Goal: Register for event/course

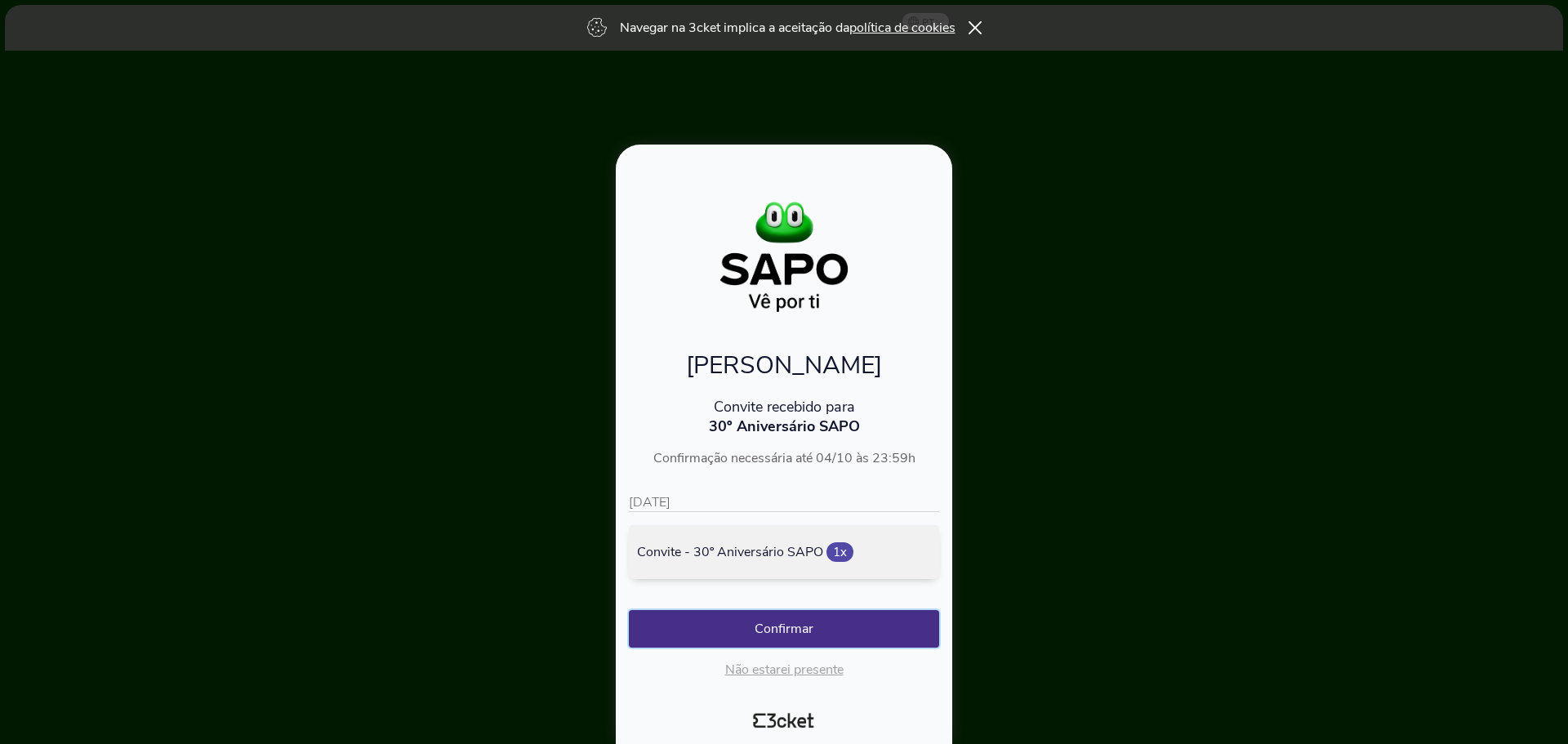
click at [838, 624] on button "Confirmar" at bounding box center [784, 629] width 310 height 37
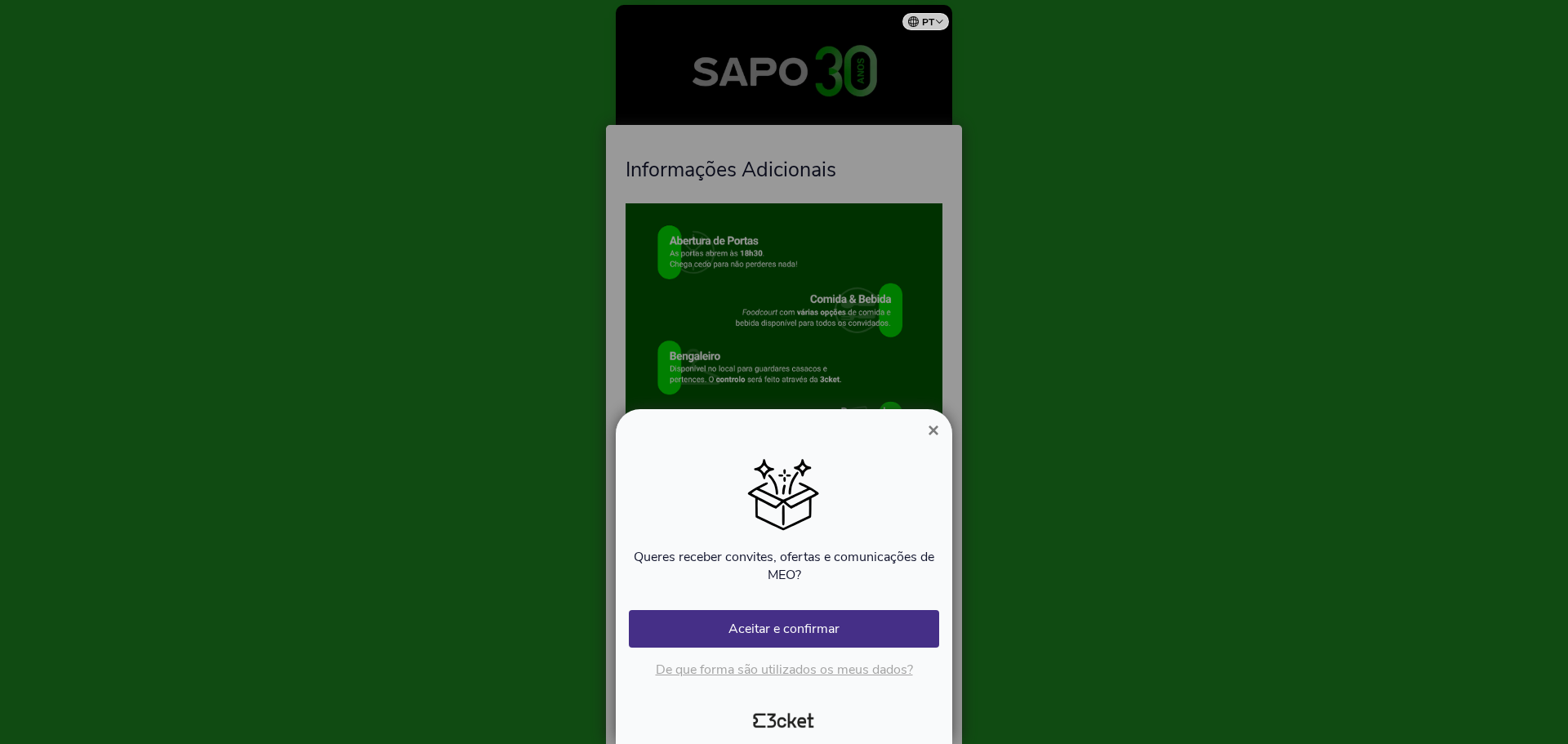
click at [930, 430] on span "×" at bounding box center [933, 429] width 12 height 22
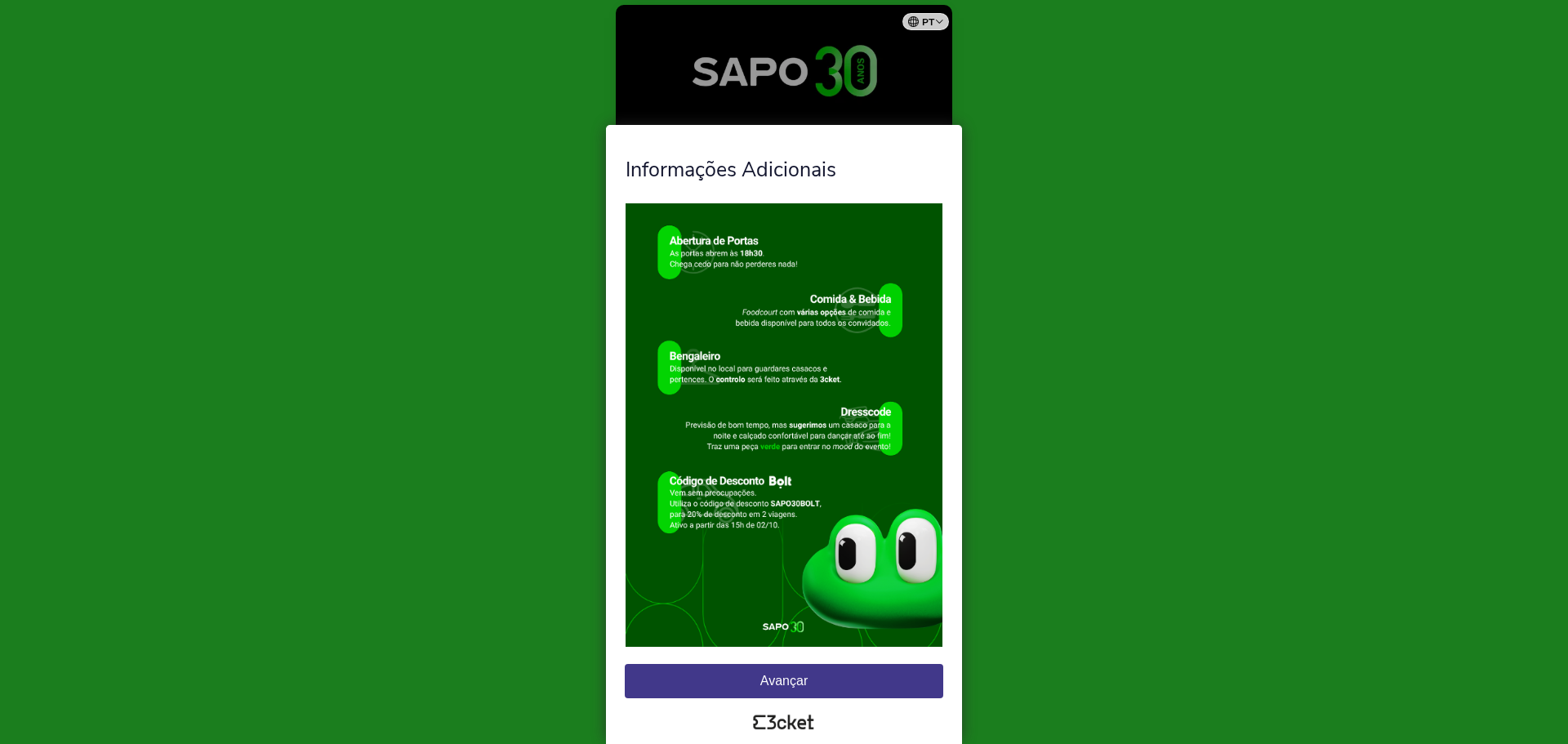
click at [819, 678] on button "Avançar" at bounding box center [784, 680] width 319 height 34
